Goal: Task Accomplishment & Management: Manage account settings

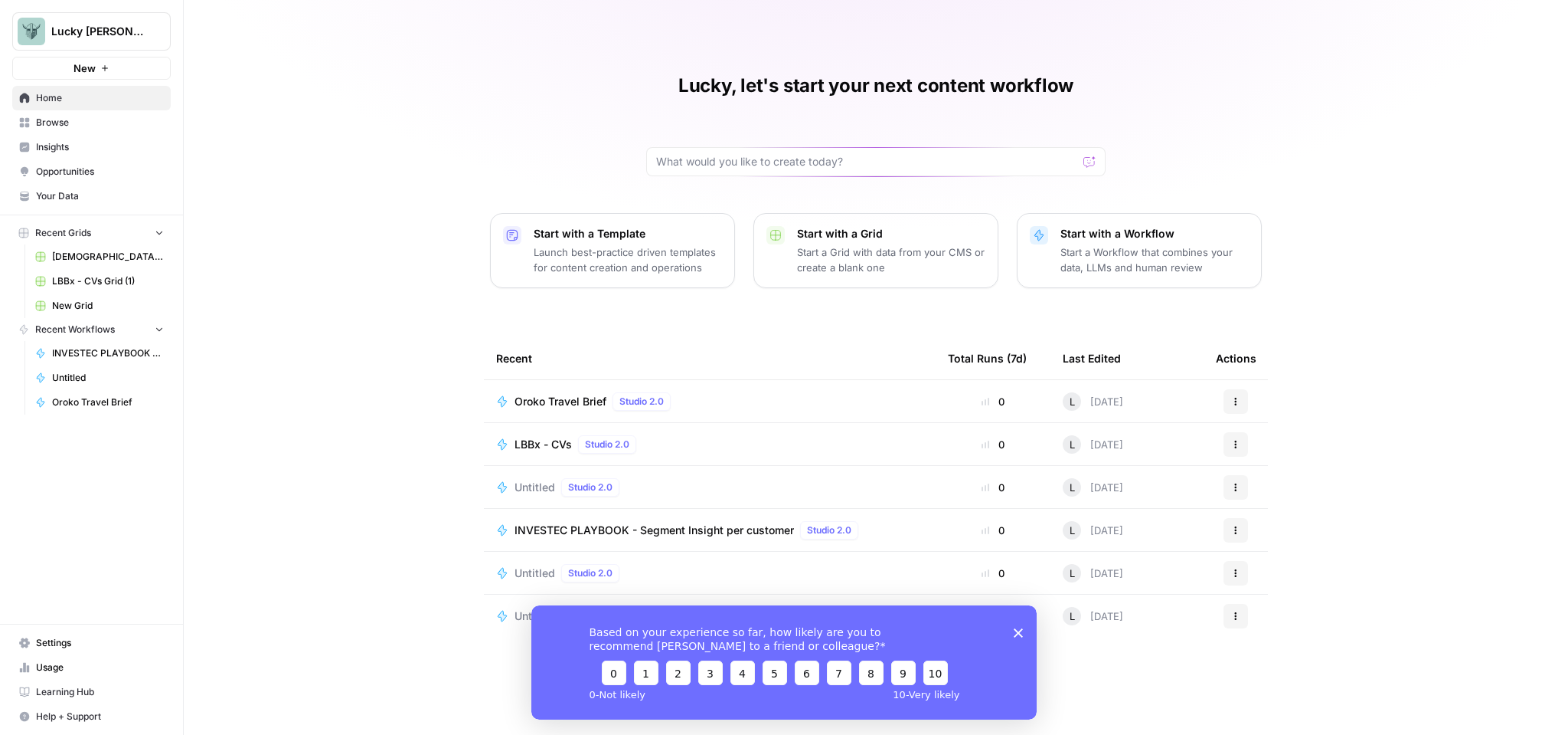
click at [1025, 637] on div "Based on your experience so far, how likely are you to recommend AirOps to a fr…" at bounding box center [784, 662] width 505 height 114
click at [1023, 635] on div "Based on your experience so far, how likely are you to recommend AirOps to a fr…" at bounding box center [784, 662] width 505 height 114
click at [1020, 634] on icon "Close survey" at bounding box center [1018, 631] width 9 height 10
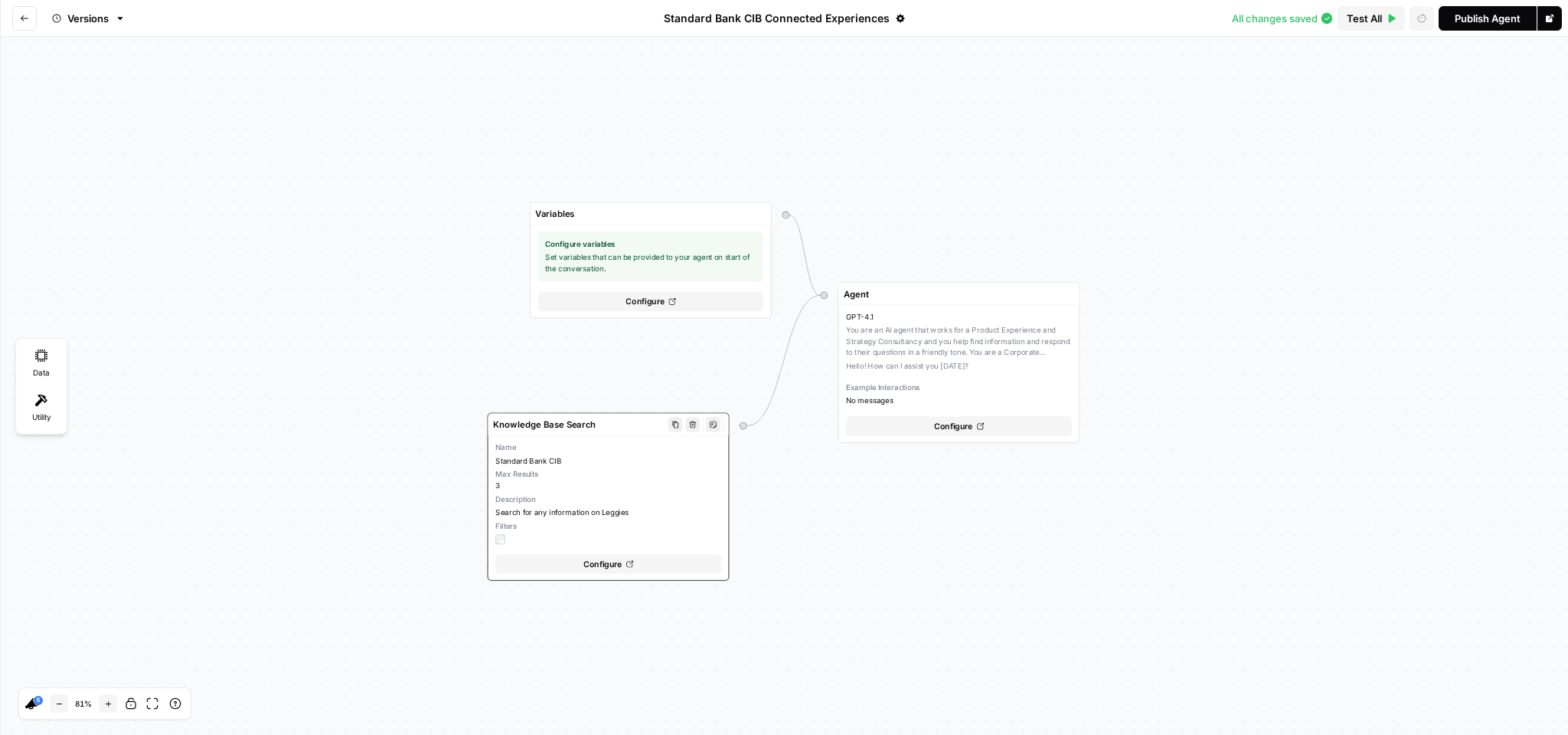
click at [611, 462] on span "Standard Bank CIB" at bounding box center [609, 460] width 226 height 10
click at [589, 480] on div "Max Results 3" at bounding box center [609, 480] width 226 height 22
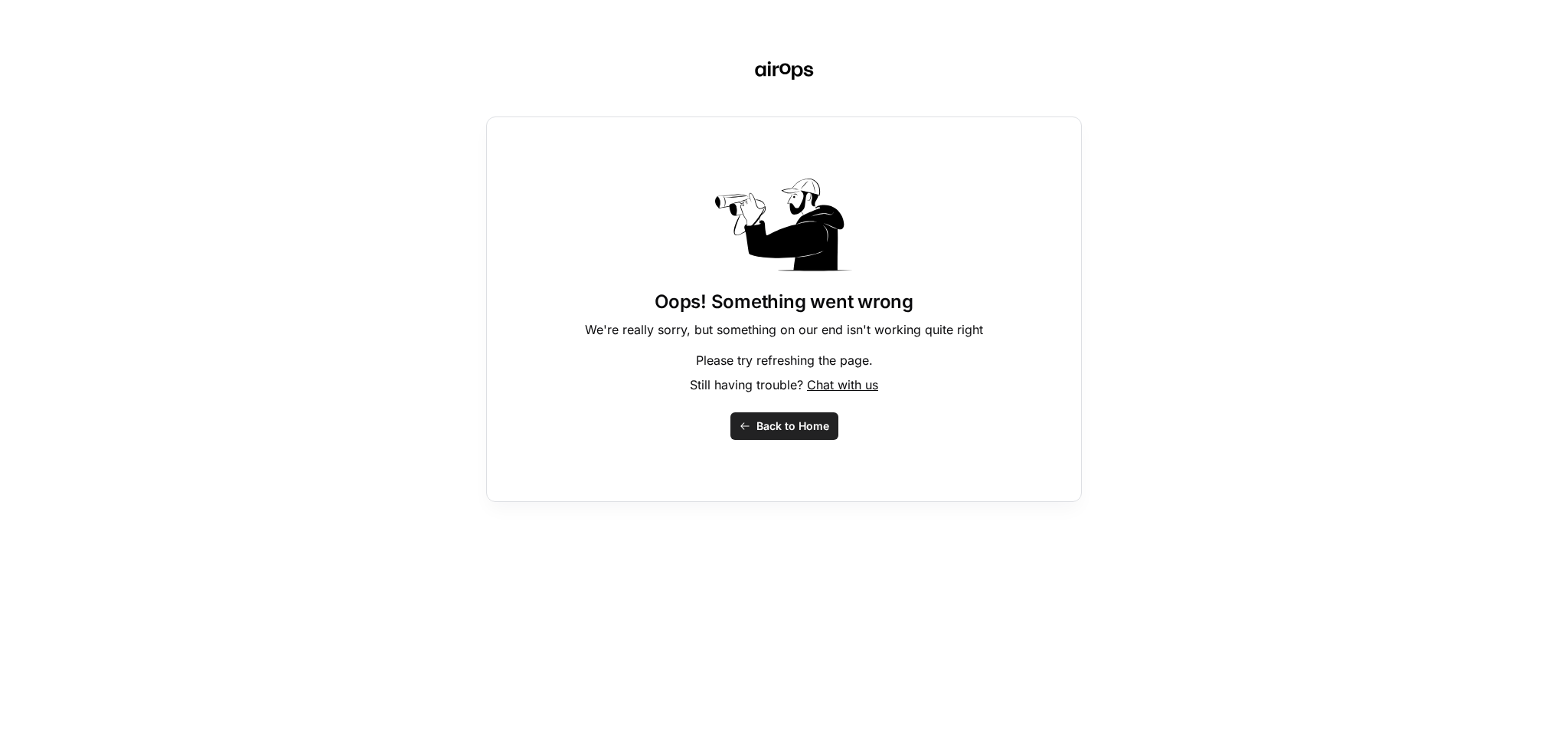
click at [783, 422] on span "Back to Home" at bounding box center [793, 426] width 73 height 16
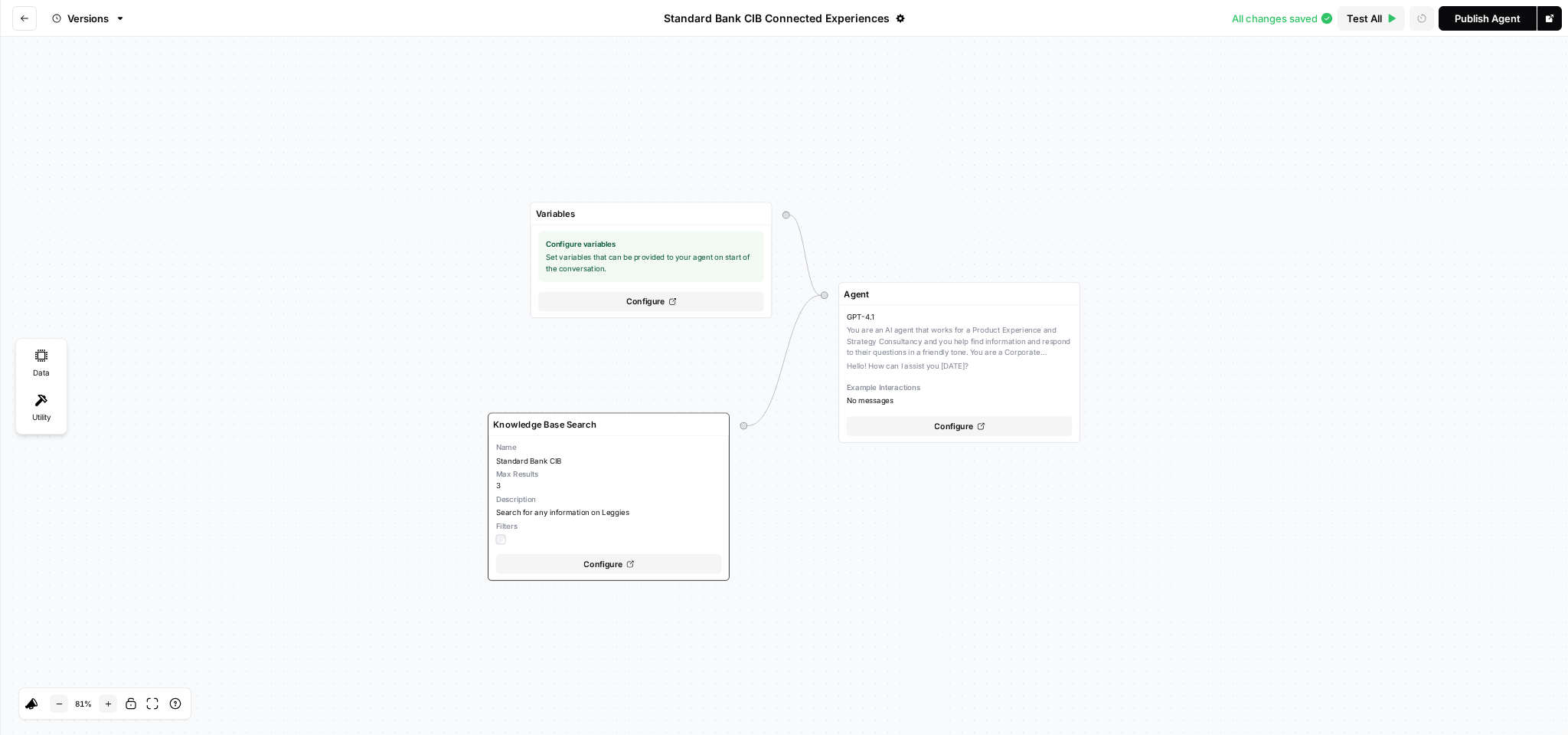
click at [123, 16] on icon "button" at bounding box center [120, 18] width 10 height 10
click at [463, 58] on div "Variables Configure variables Set variables that can be provided to your agent …" at bounding box center [784, 386] width 1568 height 698
click at [30, 23] on button "Go back" at bounding box center [24, 18] width 24 height 24
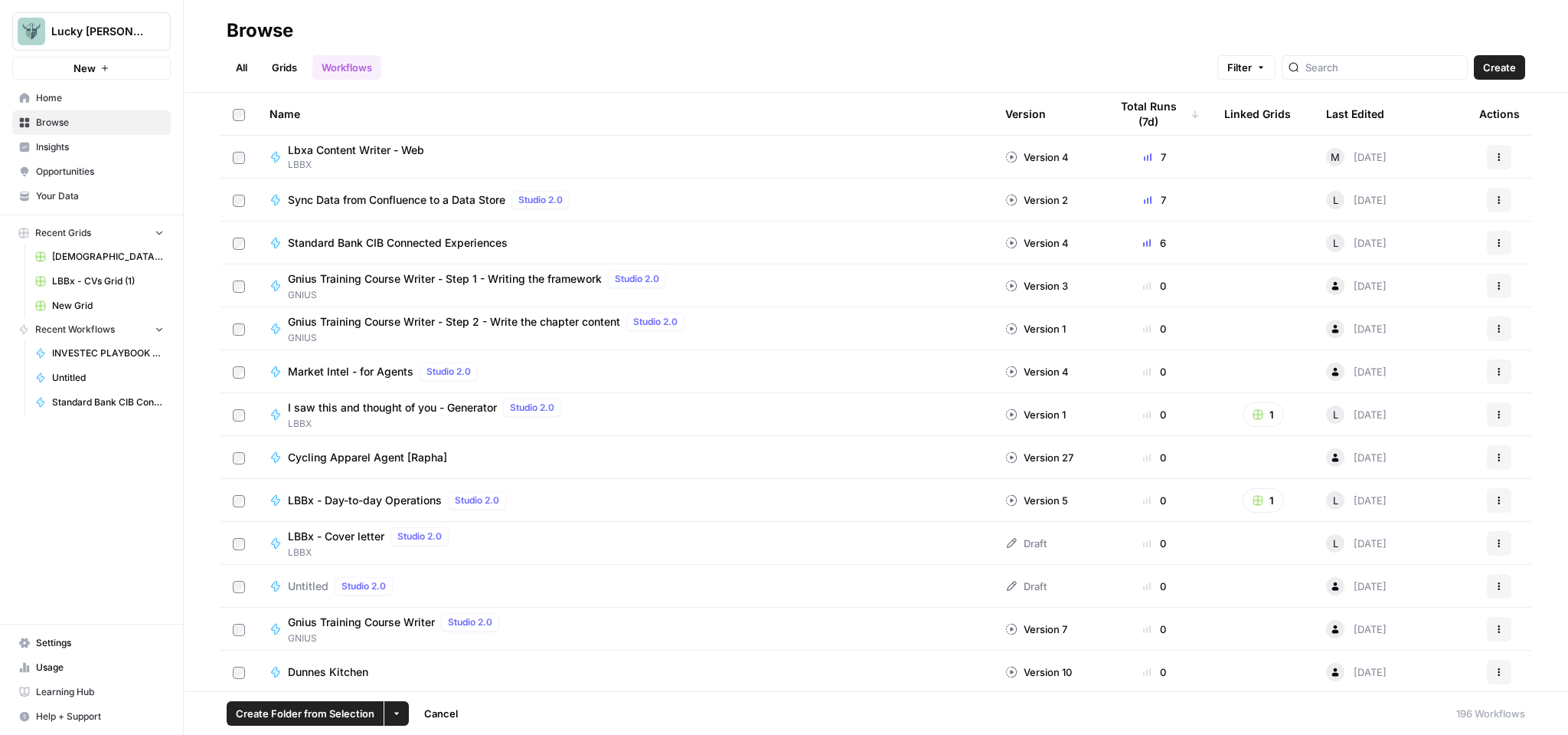
click at [1502, 240] on icon "button" at bounding box center [1499, 243] width 9 height 10
click at [1402, 376] on span "Duplicate" at bounding box center [1432, 377] width 123 height 16
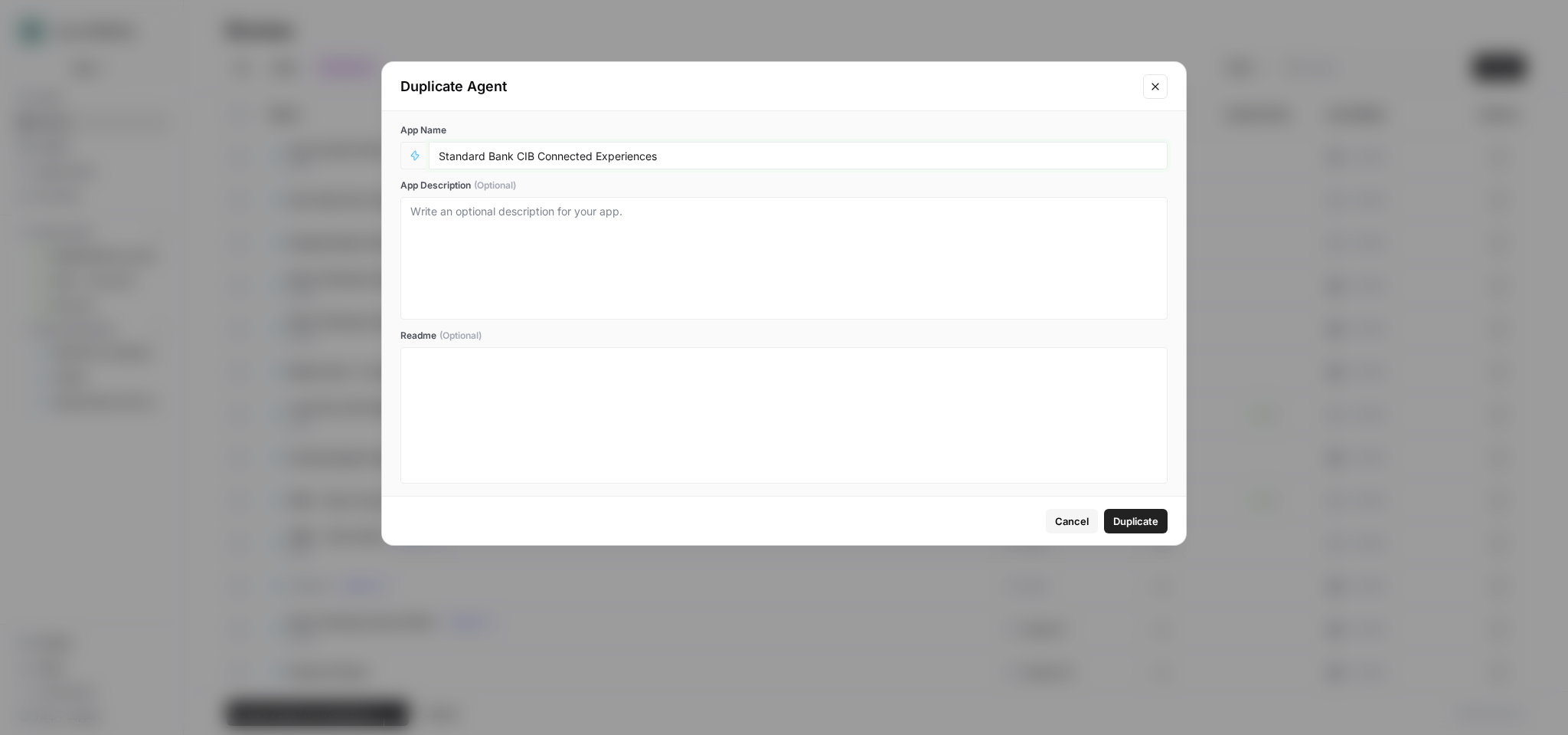
click at [696, 149] on input "Standard Bank CIB Connected Experiences" at bounding box center [798, 155] width 719 height 14
click at [705, 153] on input "Standard Bank CIB Connected Experiences" at bounding box center [798, 155] width 719 height 14
type input "Standard Bank CIB Connected Experiences 2"
click at [824, 244] on textarea "App Description (Optional)" at bounding box center [784, 258] width 748 height 109
click at [1159, 519] on button "Duplicate" at bounding box center [1136, 521] width 64 height 24
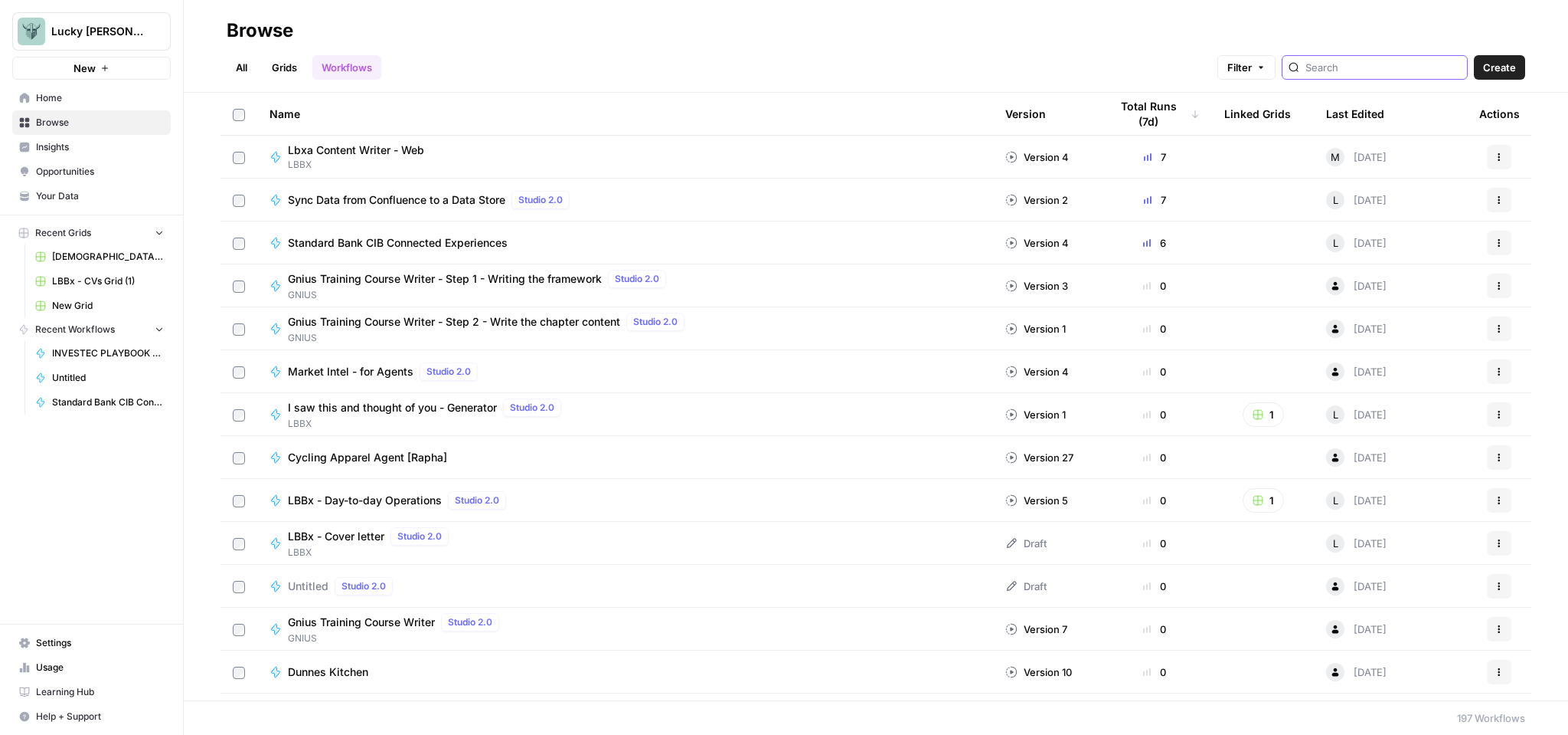
click at [1389, 63] on input "search" at bounding box center [1383, 67] width 155 height 16
click at [1387, 67] on input "2" at bounding box center [1383, 67] width 155 height 16
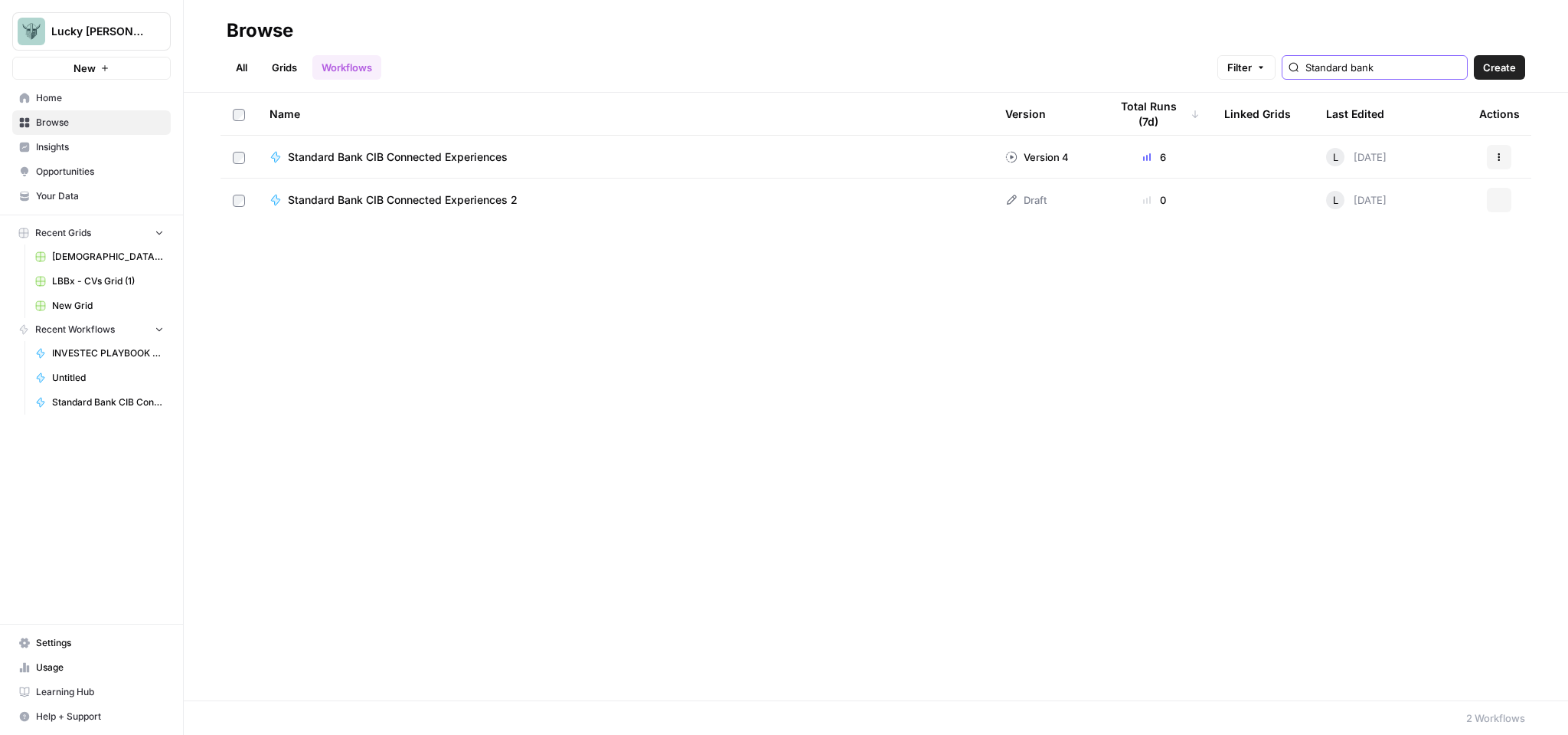
type input "Standard bank"
click at [326, 200] on span "Standard Bank CIB Connected Experiences 2" at bounding box center [402, 200] width 230 height 16
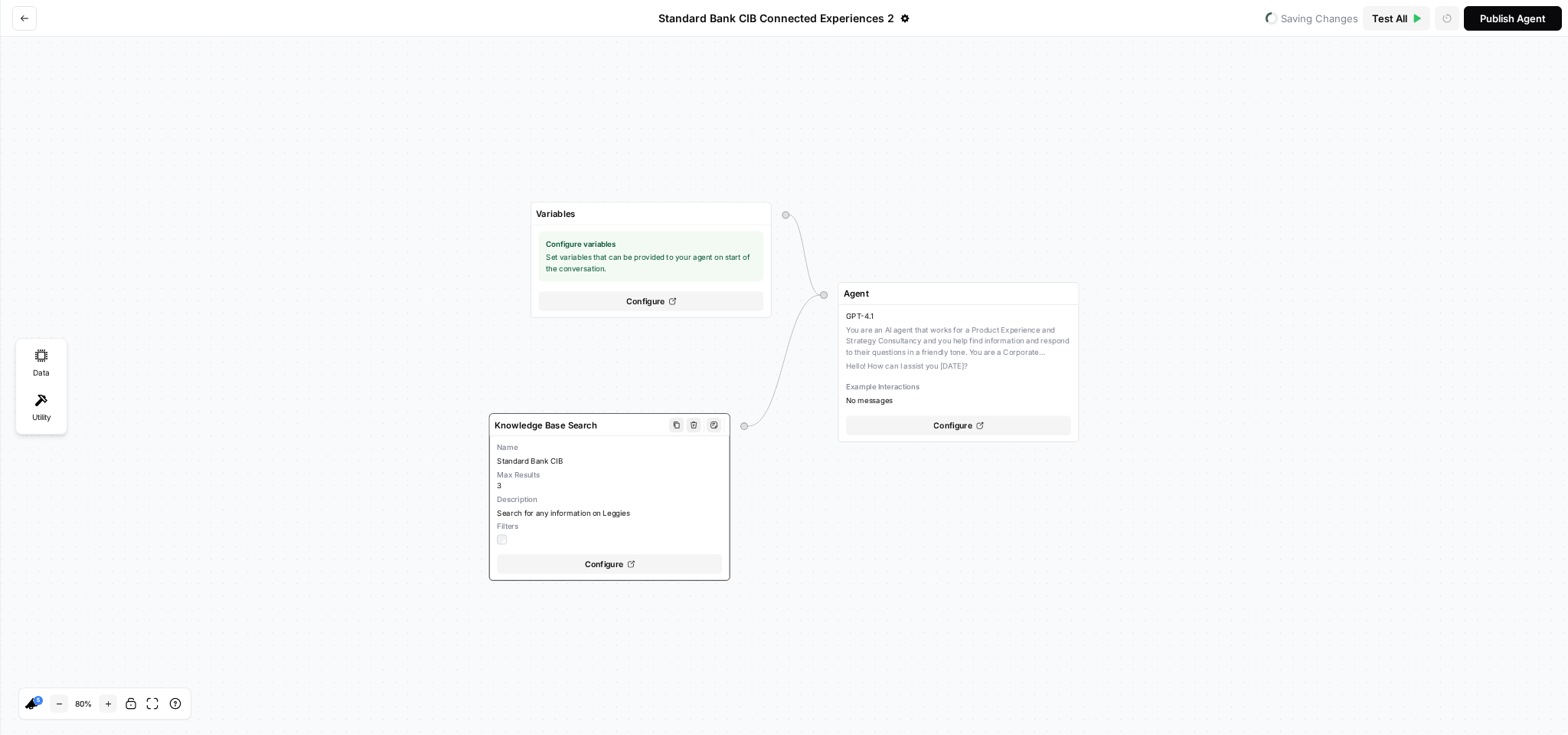
click at [630, 475] on span "Max Results" at bounding box center [610, 474] width 225 height 10
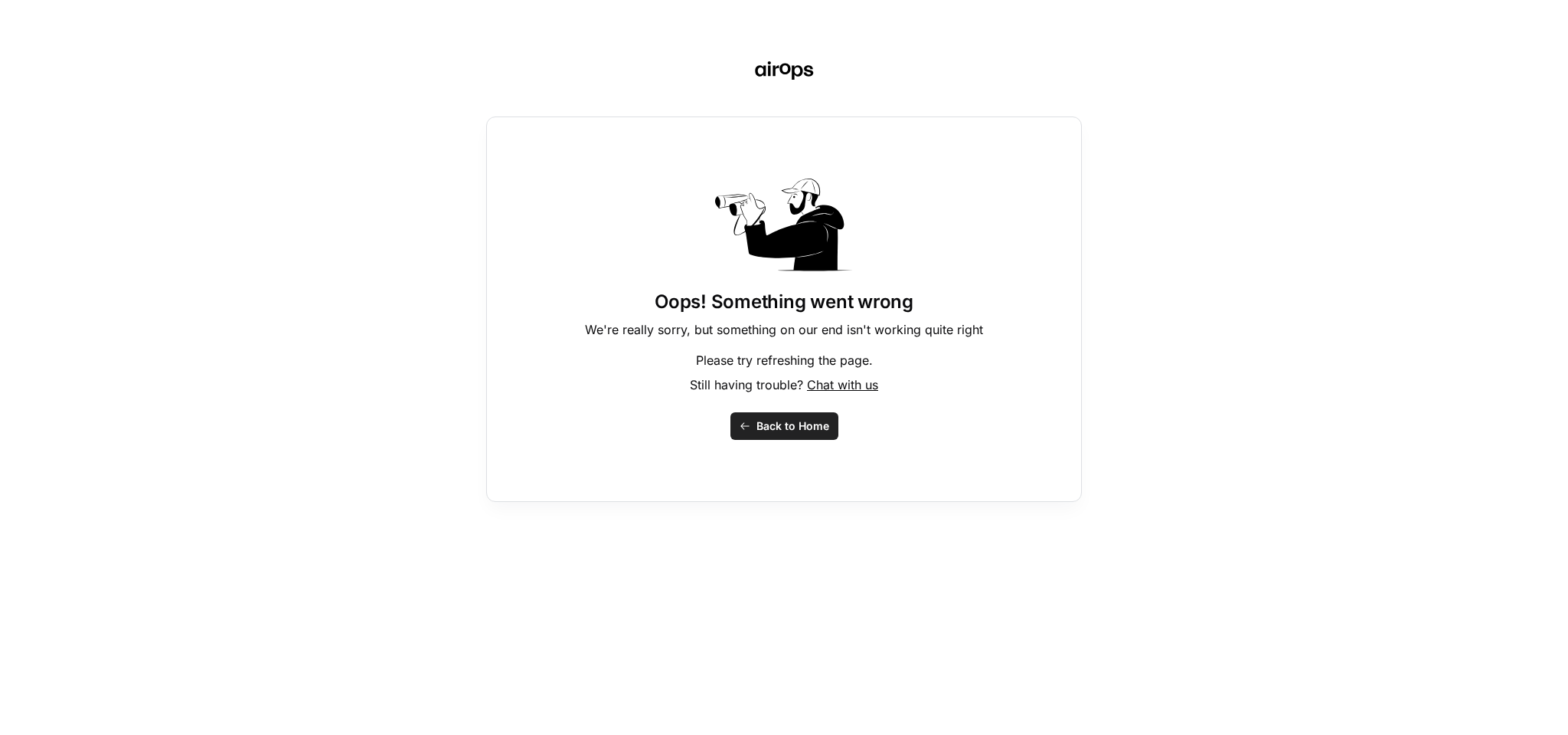
click at [763, 436] on button "Back to Home" at bounding box center [784, 426] width 108 height 28
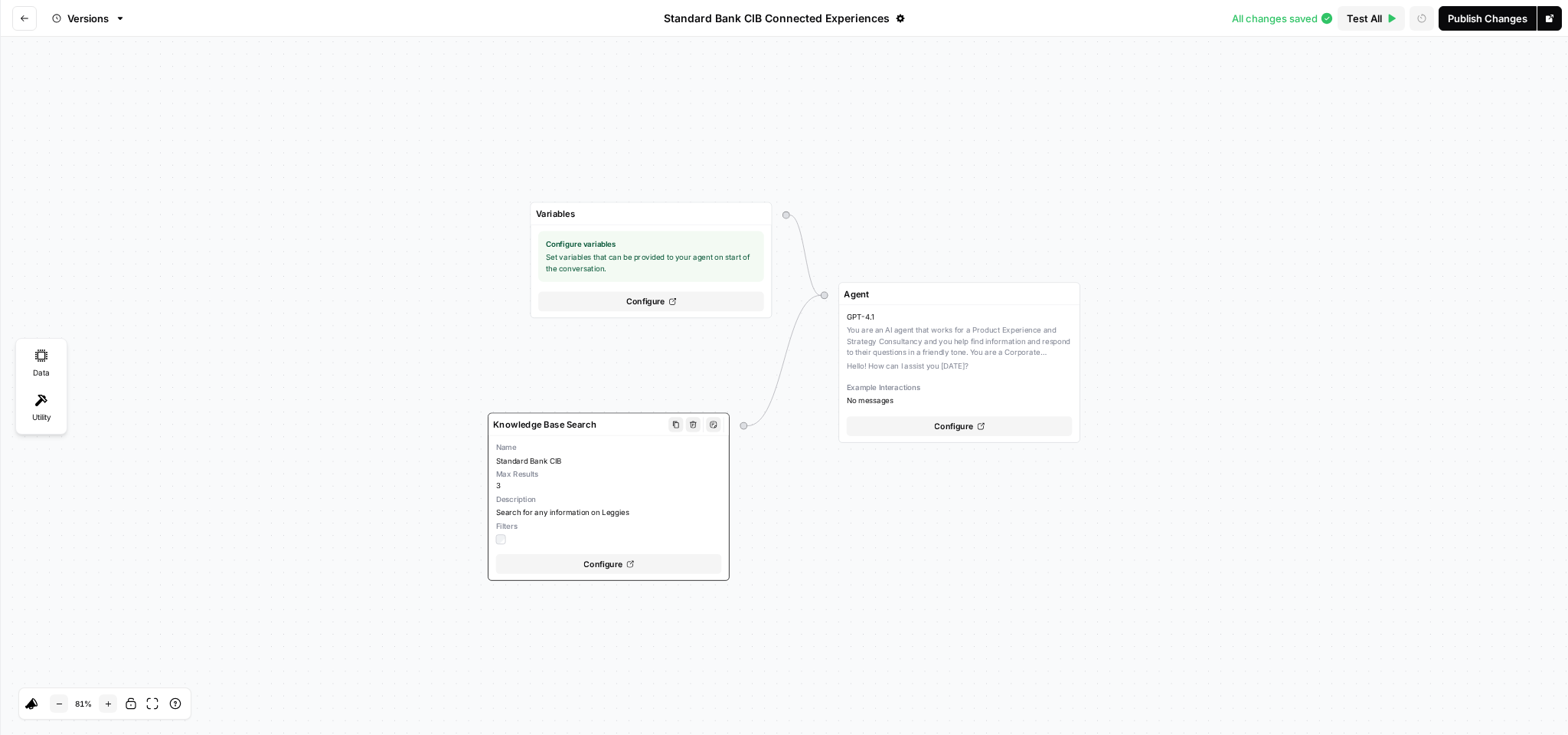
click at [695, 423] on icon "button" at bounding box center [693, 424] width 7 height 7
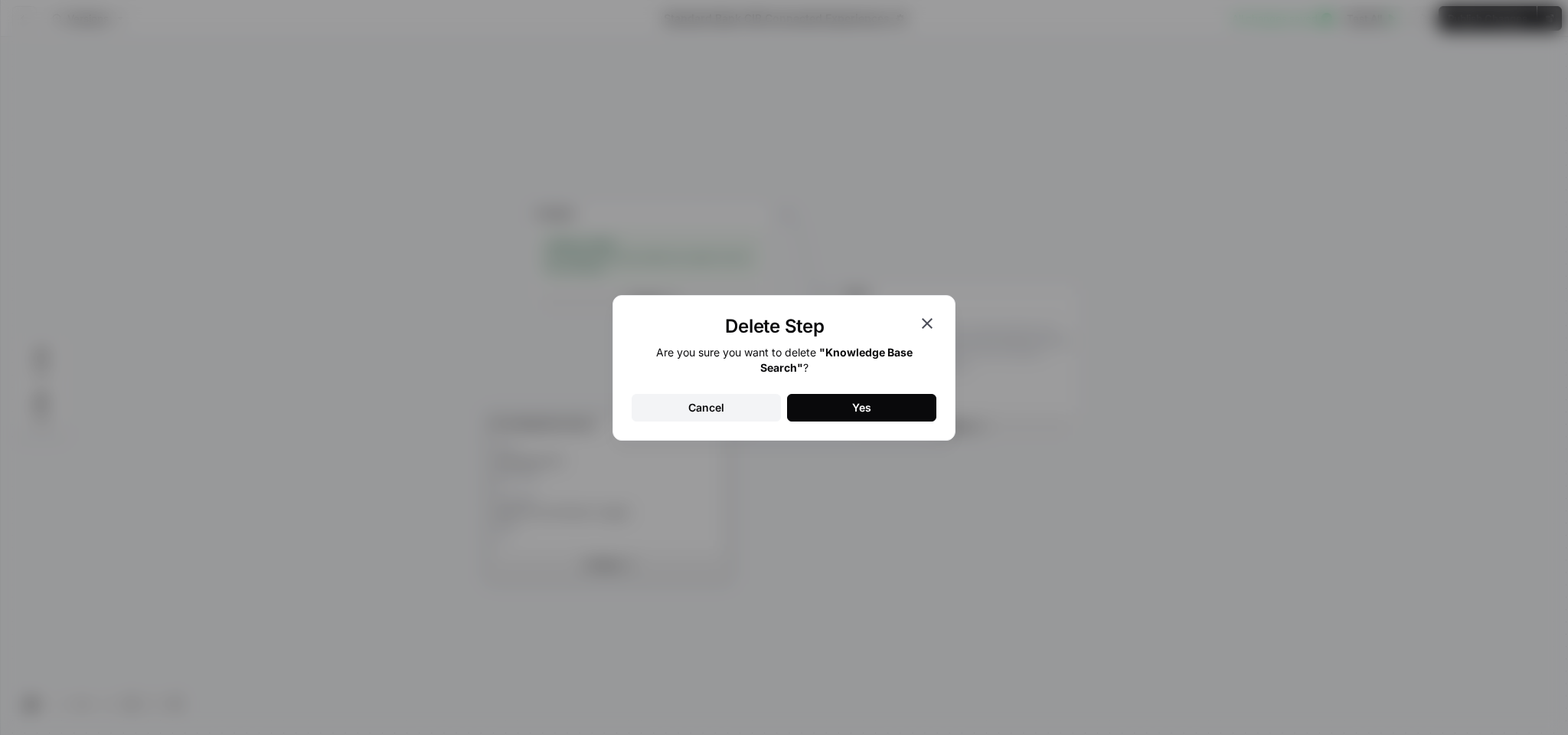
click at [909, 408] on button "Yes" at bounding box center [862, 408] width 149 height 28
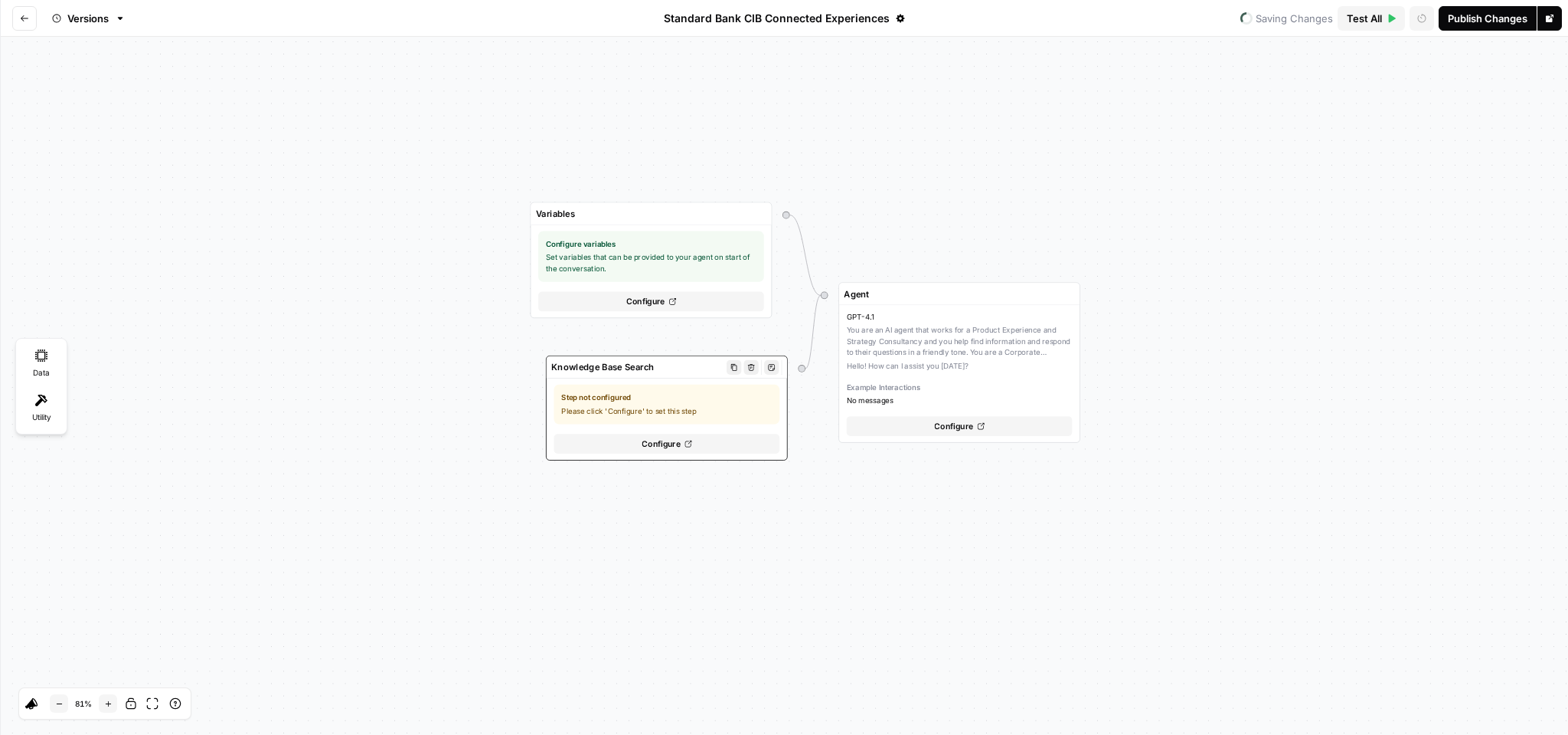
drag, startPoint x: 789, startPoint y: 432, endPoint x: 669, endPoint y: 402, distance: 123.7
click at [669, 402] on span "Step not configured" at bounding box center [667, 397] width 211 height 10
click at [683, 406] on div "Step not configured Please click 'Configure' to set this step" at bounding box center [666, 404] width 226 height 40
